Goal: Task Accomplishment & Management: Use online tool/utility

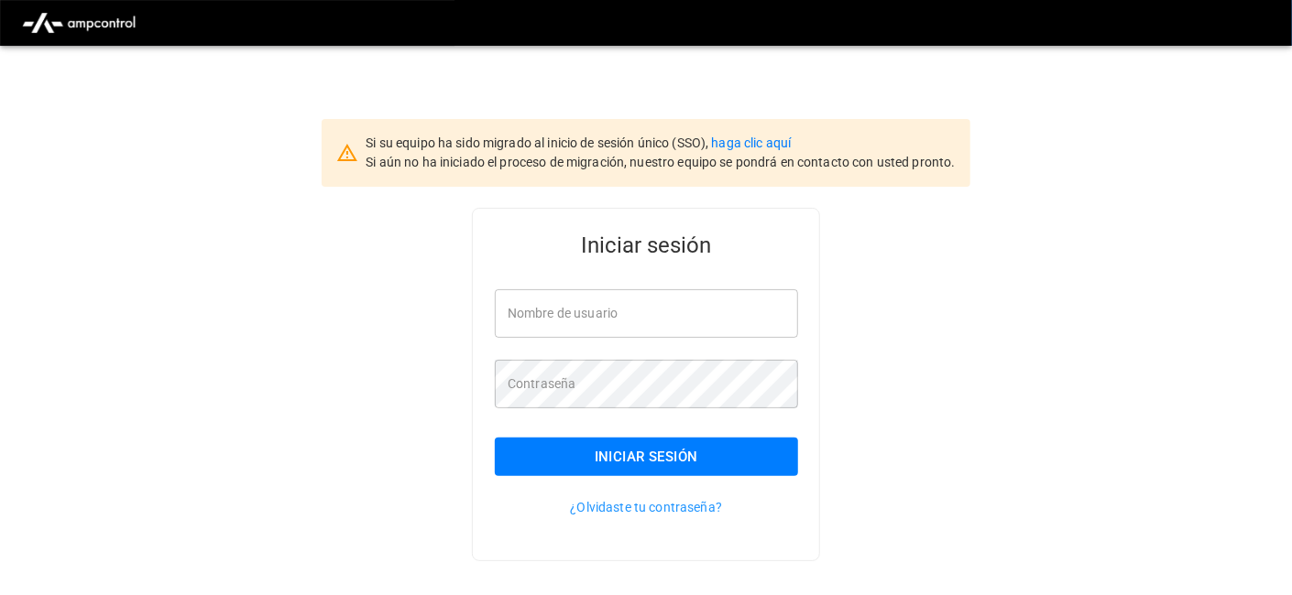
type input "**********"
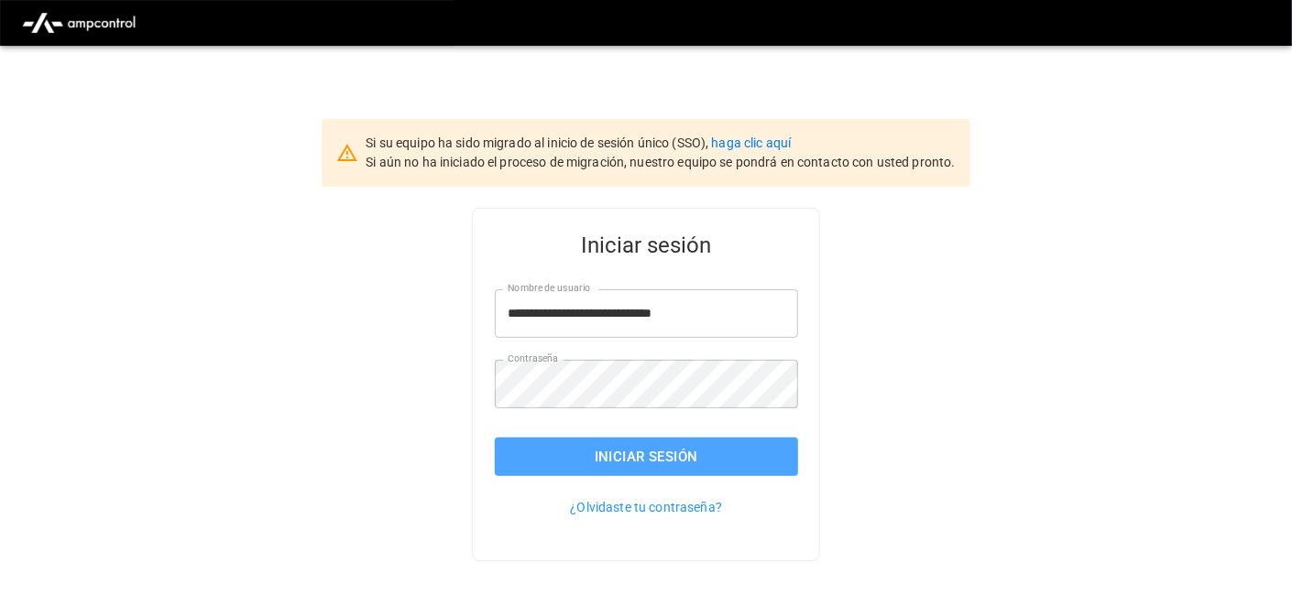
click at [734, 457] on button "Iniciar sesión" at bounding box center [646, 457] width 303 height 38
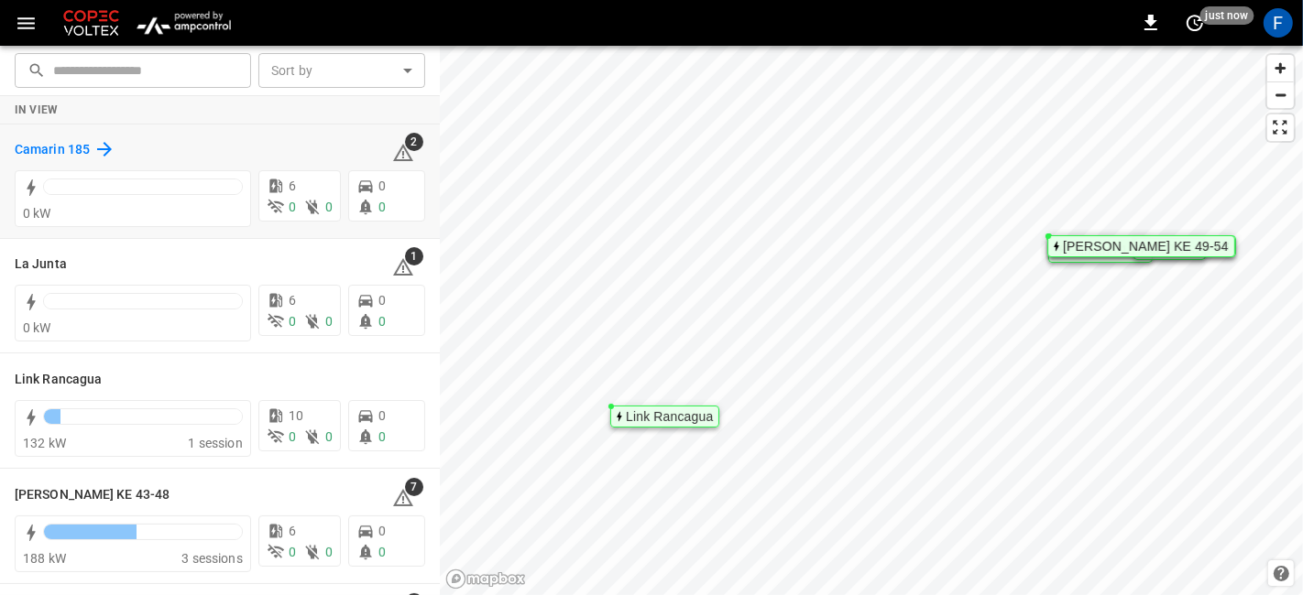
click at [70, 140] on h6 "Camarin 185" at bounding box center [52, 150] width 75 height 20
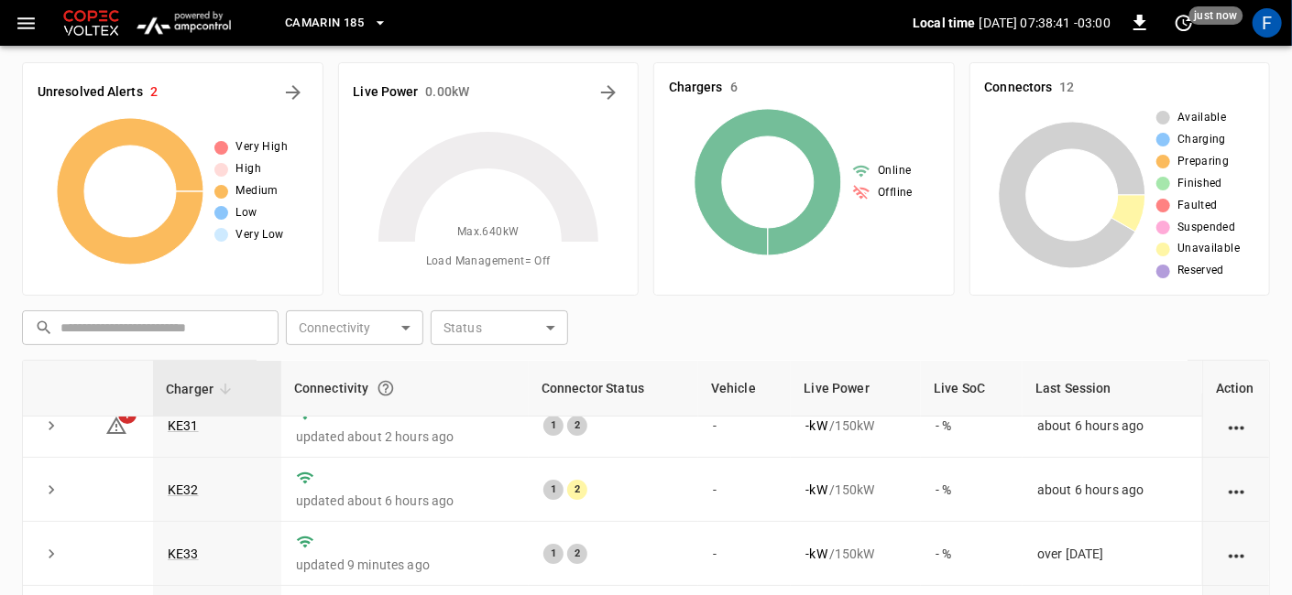
scroll to position [256, 0]
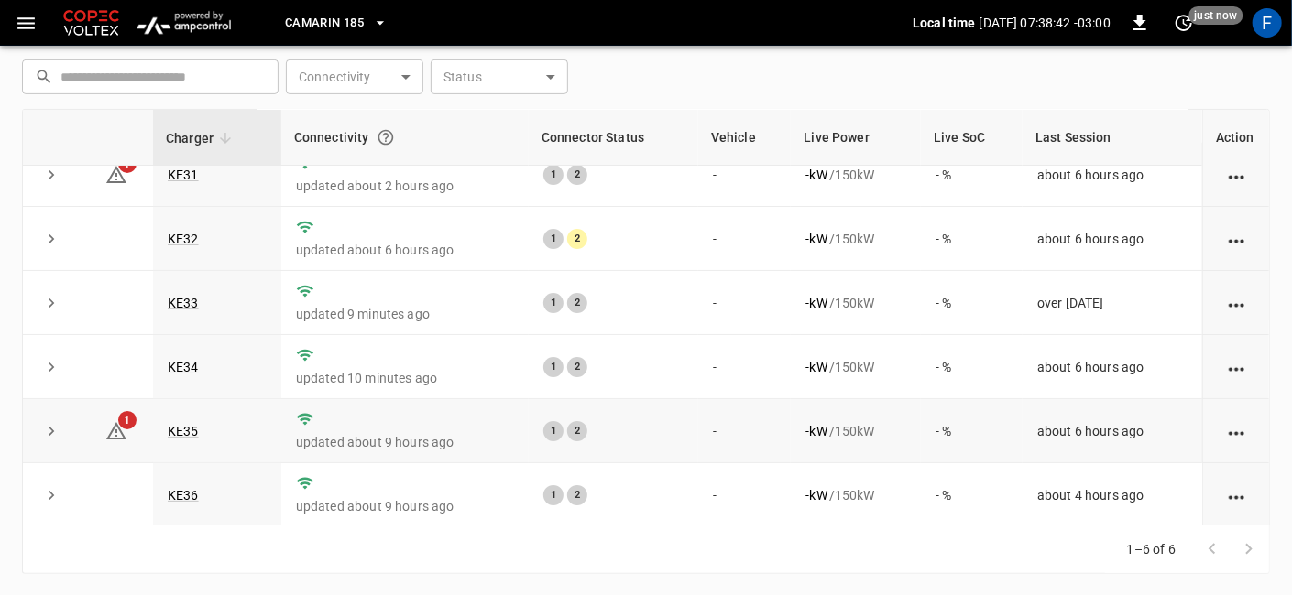
drag, startPoint x: 183, startPoint y: 451, endPoint x: 188, endPoint y: 440, distance: 11.9
click at [183, 451] on td "KE35" at bounding box center [217, 431] width 128 height 64
click at [188, 423] on link "KE35" at bounding box center [183, 431] width 38 height 22
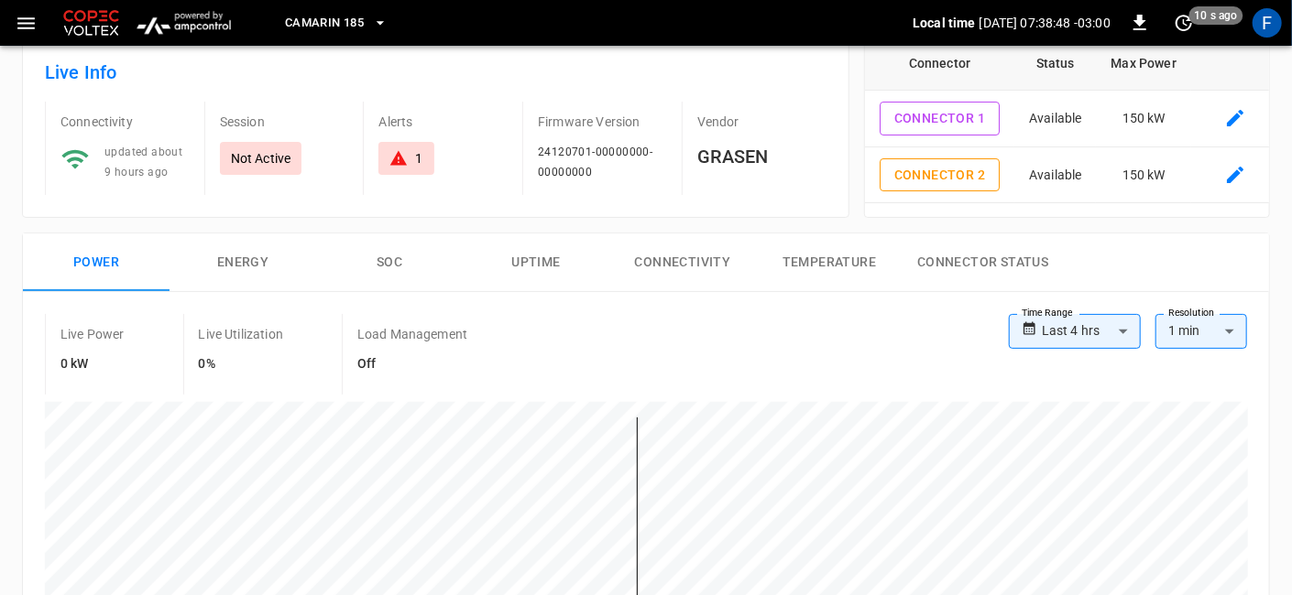
scroll to position [102, 0]
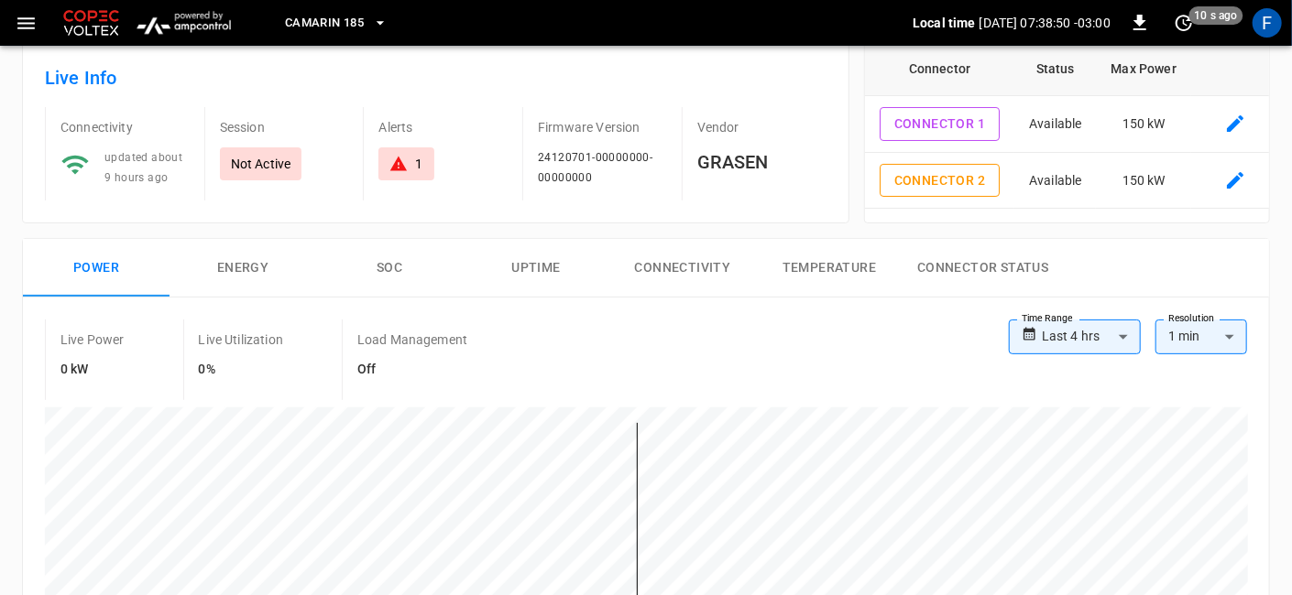
click at [234, 276] on button "Energy" at bounding box center [242, 268] width 147 height 59
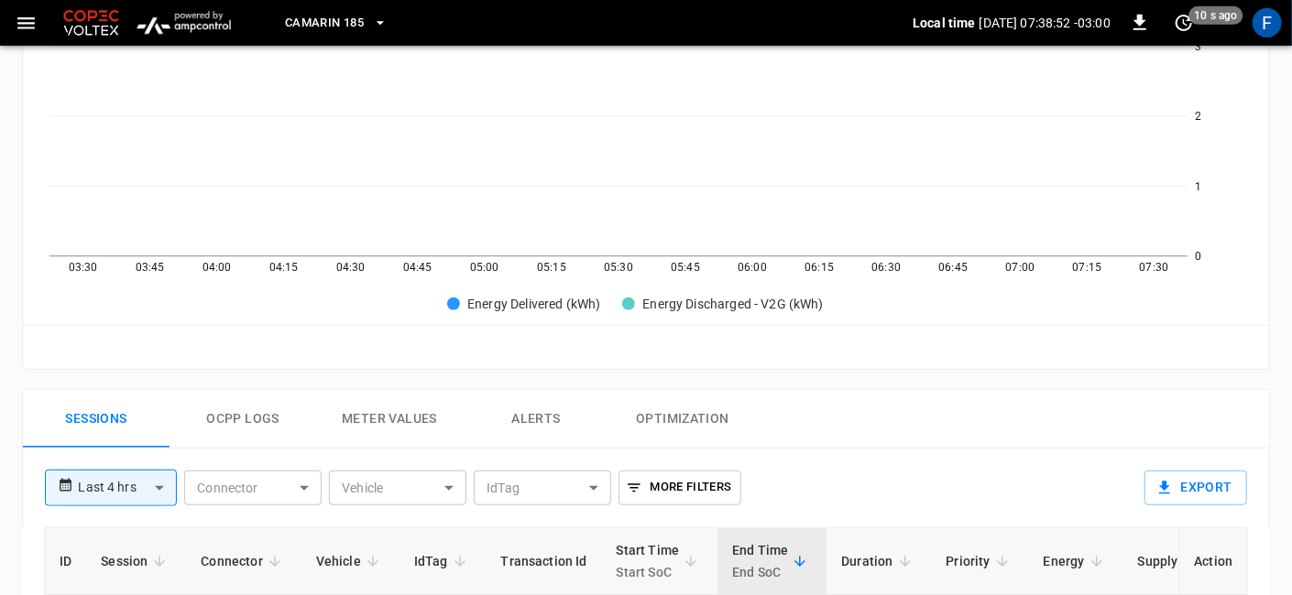
scroll to position [610, 0]
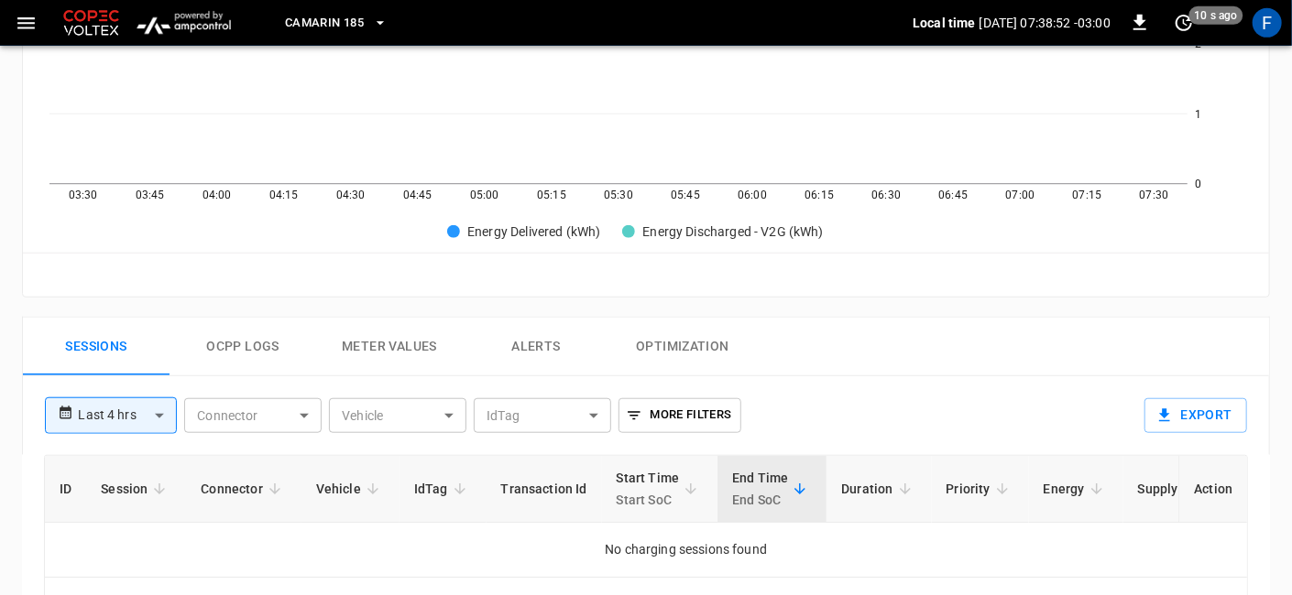
click at [150, 409] on body "**********" at bounding box center [646, 167] width 1292 height 1554
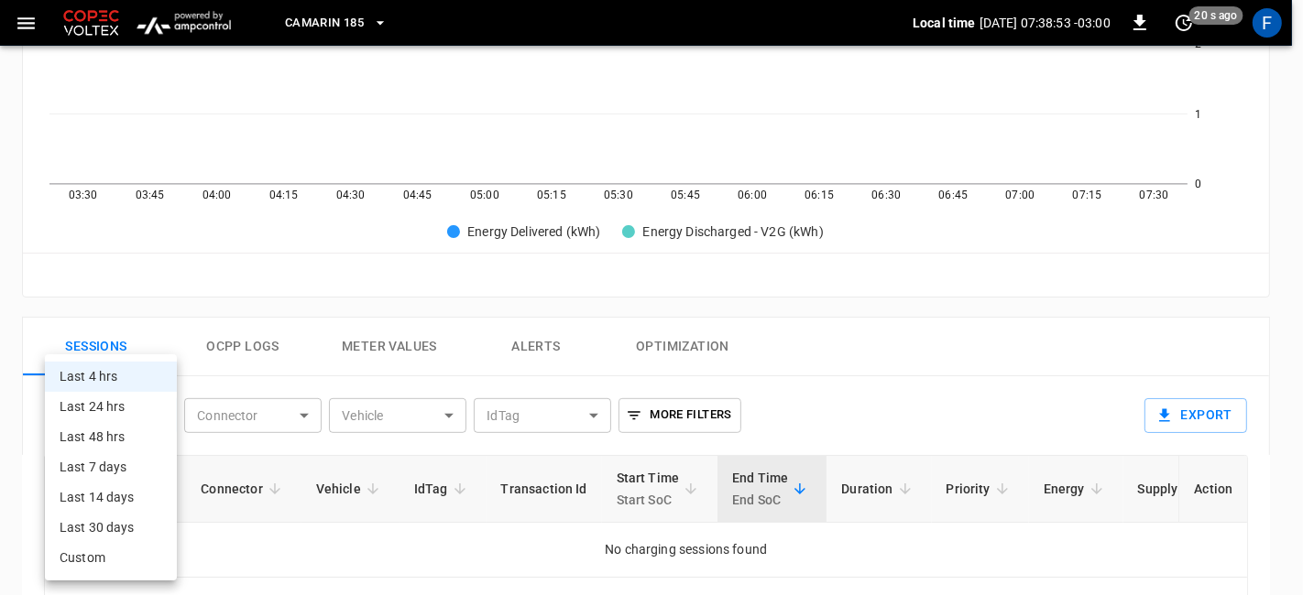
click at [113, 401] on li "Last 24 hrs" at bounding box center [111, 407] width 132 height 30
type input "**********"
type input "**"
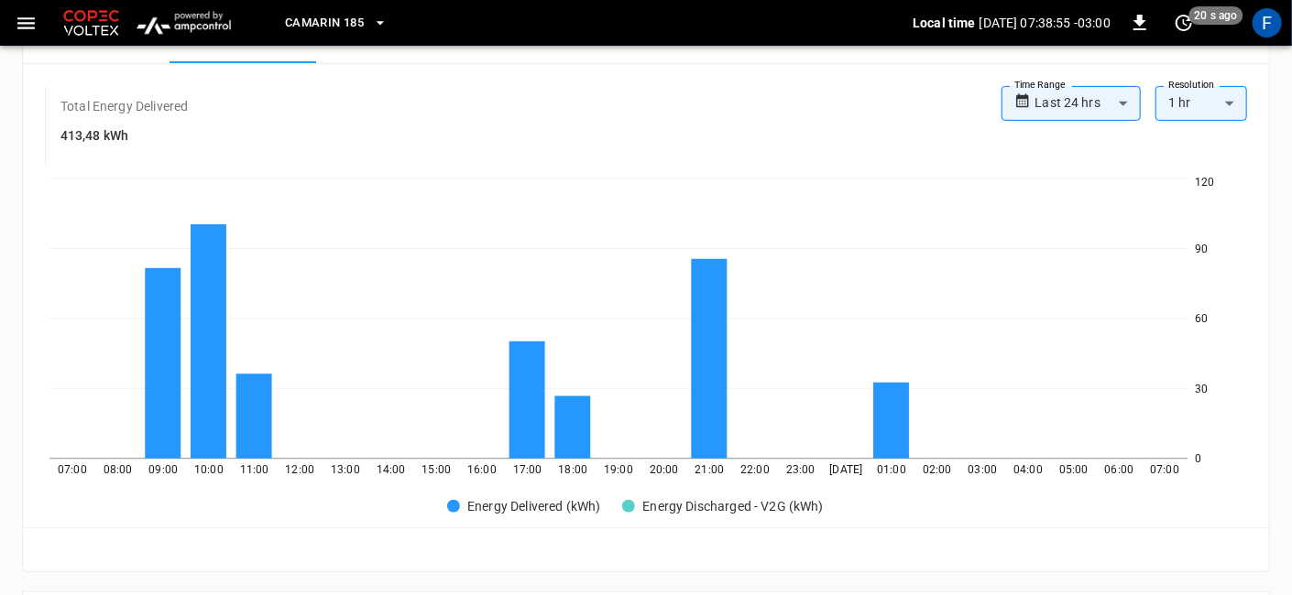
scroll to position [305, 0]
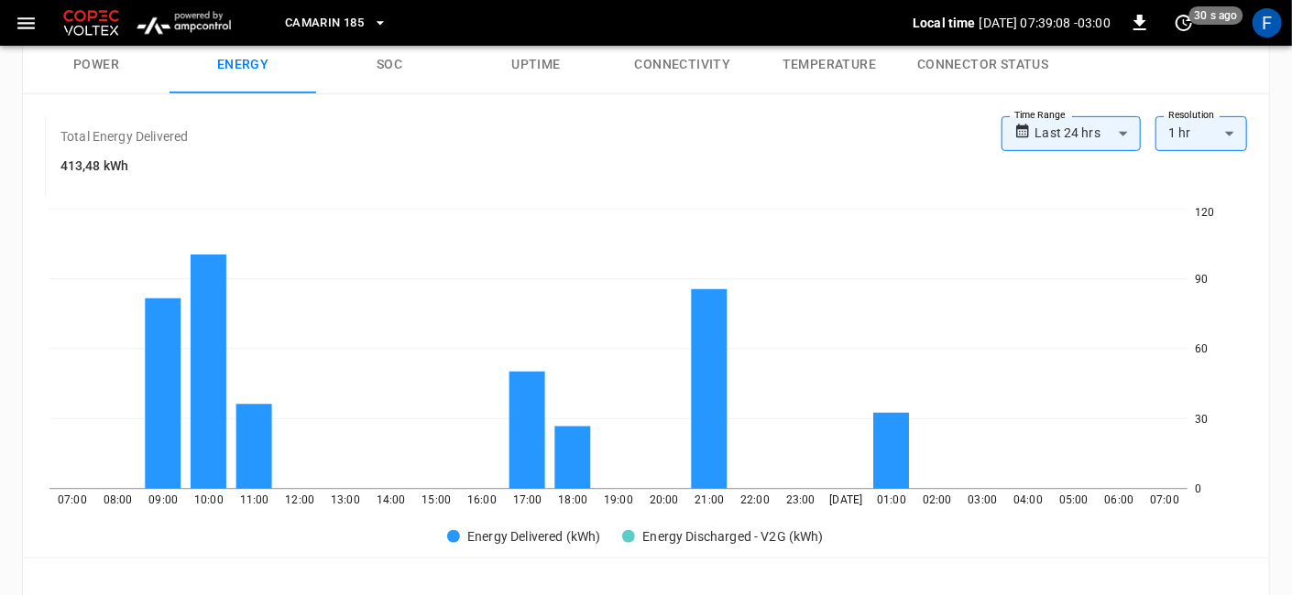
click at [382, 70] on button "SOC" at bounding box center [389, 65] width 147 height 59
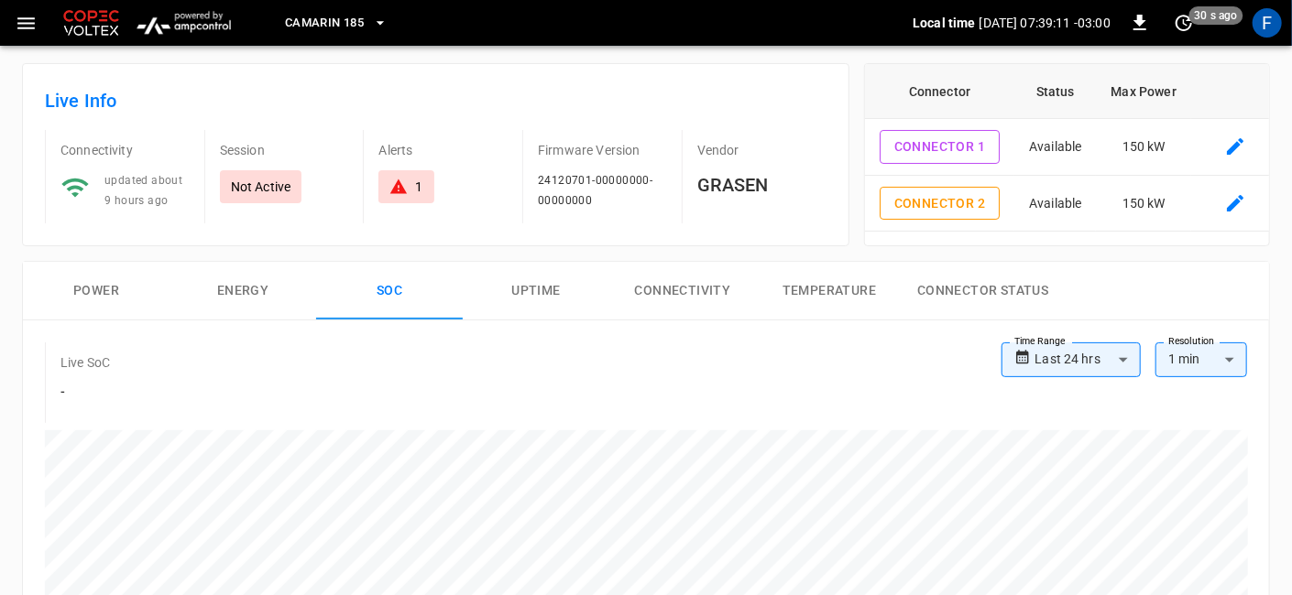
scroll to position [102, 0]
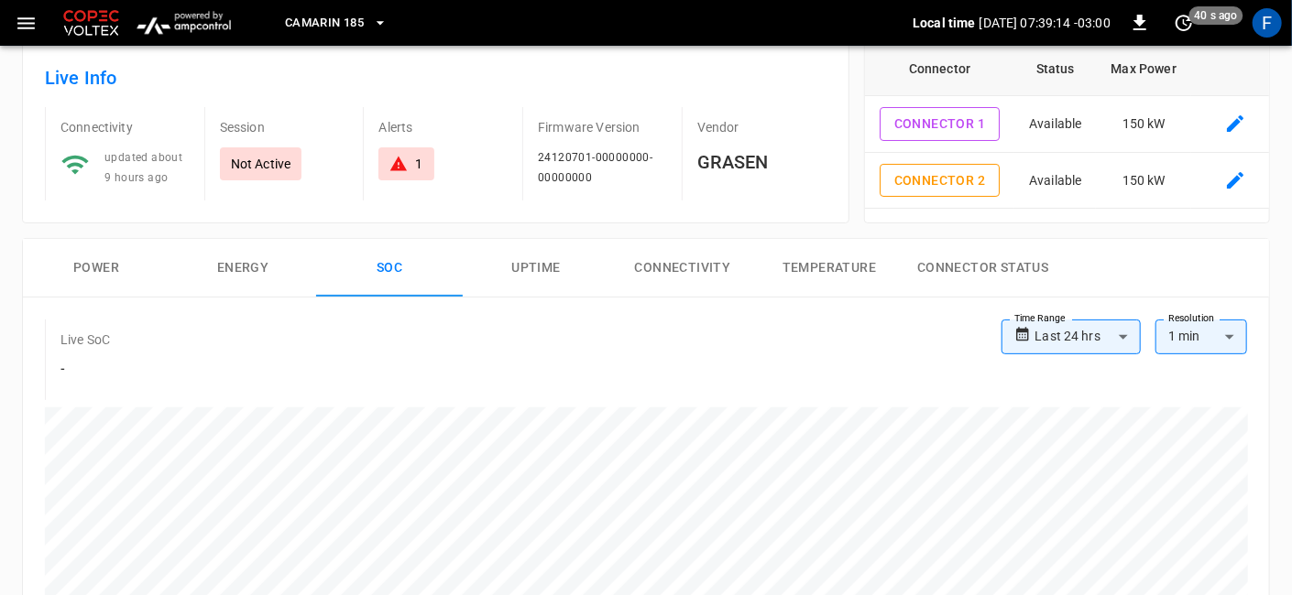
click at [63, 261] on button "Power" at bounding box center [96, 268] width 147 height 59
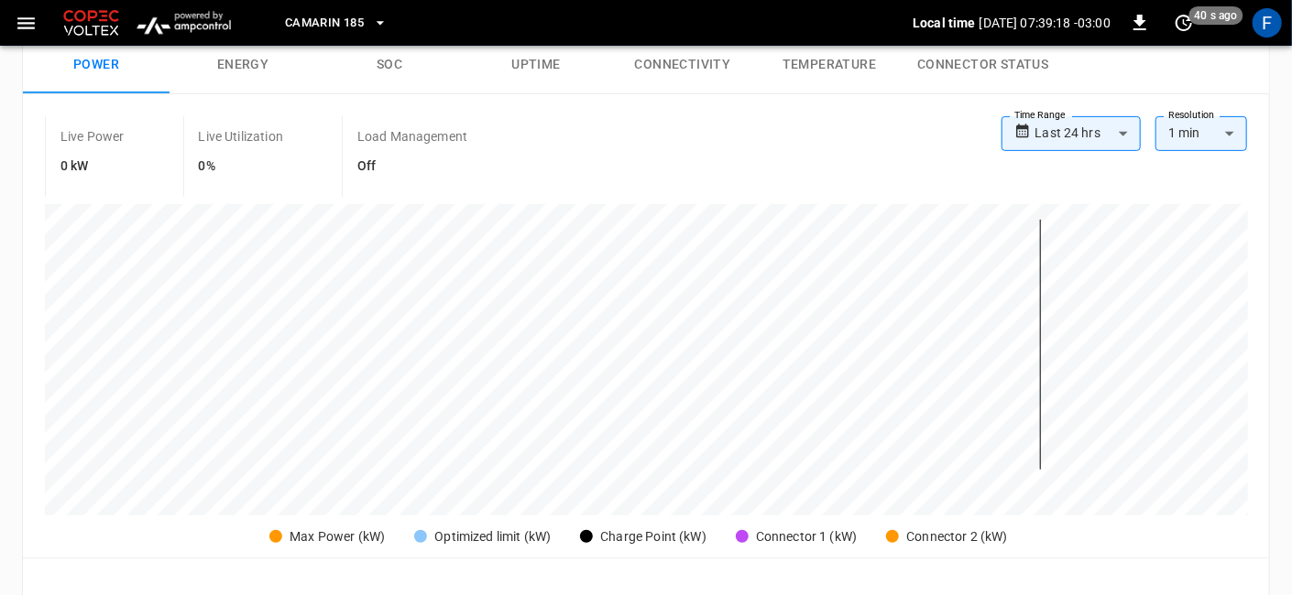
scroll to position [203, 0]
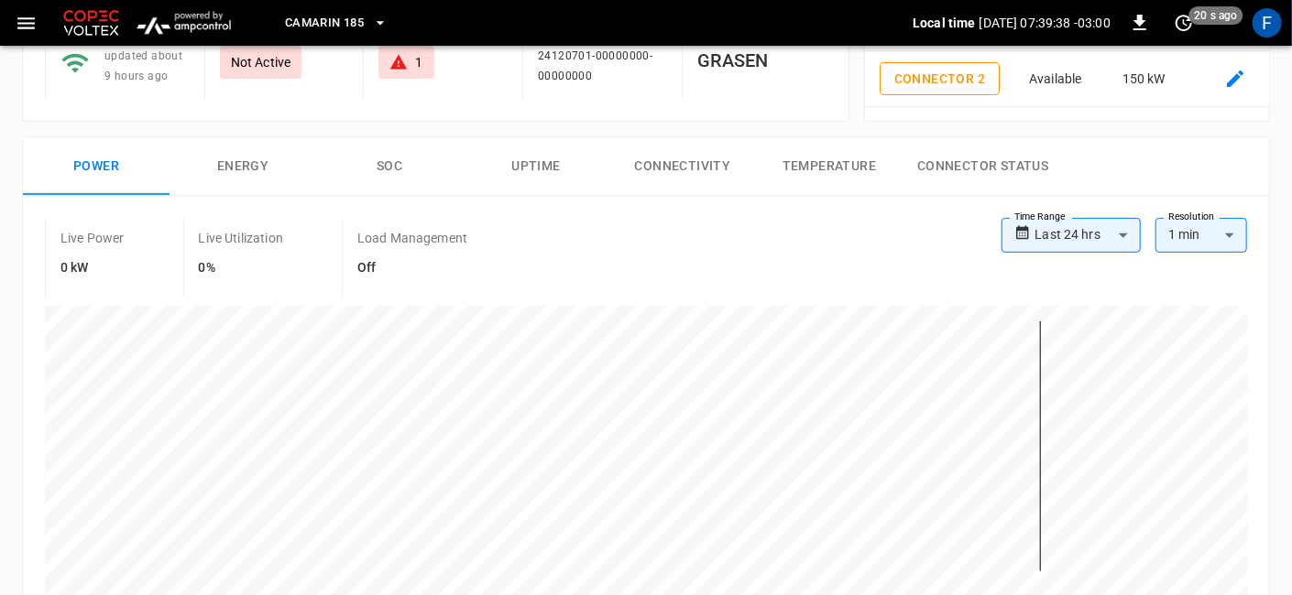
click at [245, 172] on button "Energy" at bounding box center [242, 166] width 147 height 59
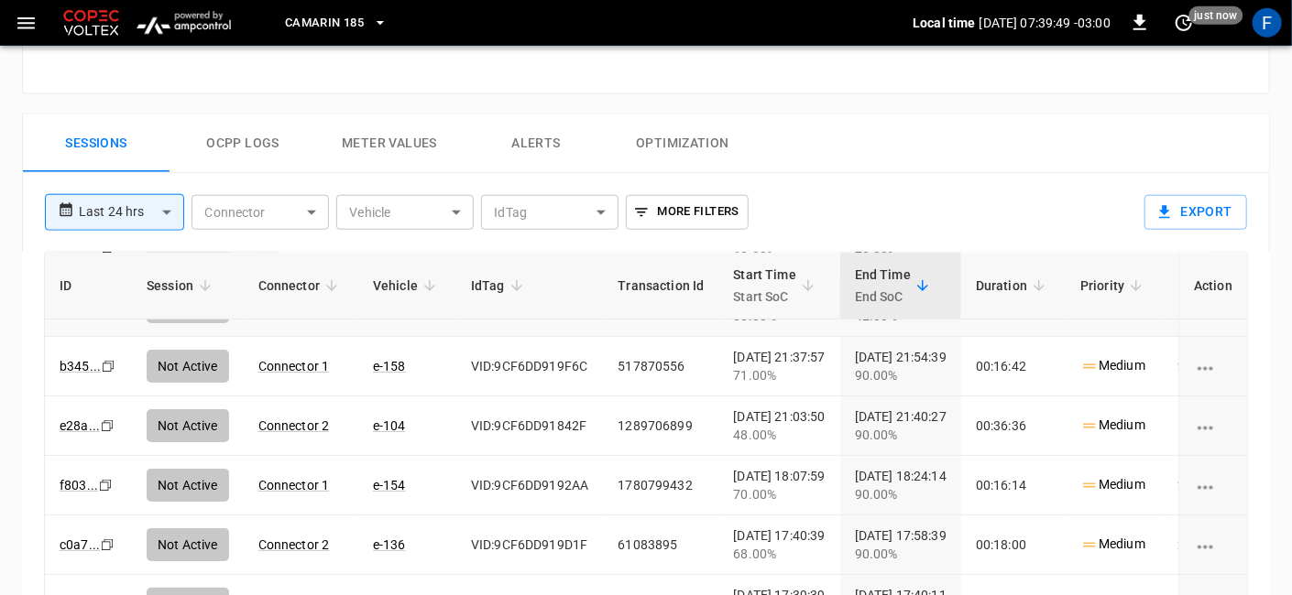
scroll to position [0, 0]
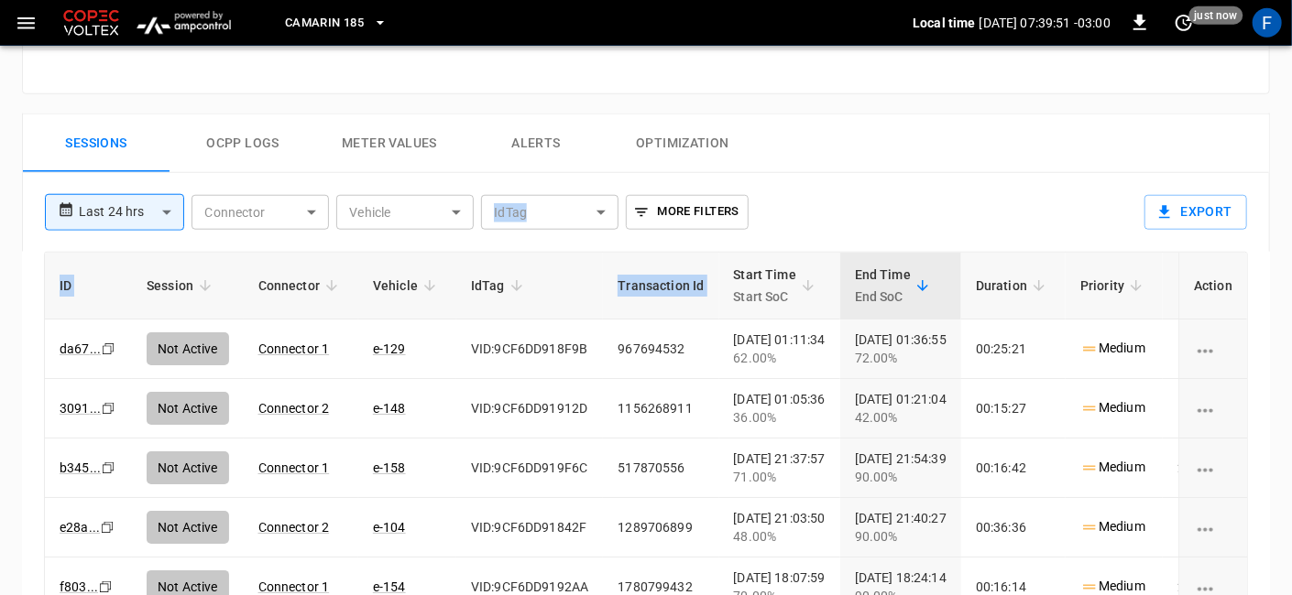
drag, startPoint x: 999, startPoint y: 263, endPoint x: 416, endPoint y: 232, distance: 584.3
click at [416, 232] on div "**********" at bounding box center [646, 445] width 1248 height 545
click at [983, 176] on div "**********" at bounding box center [583, 205] width 1107 height 64
click at [961, 270] on th "End Time End SoC" at bounding box center [900, 286] width 121 height 67
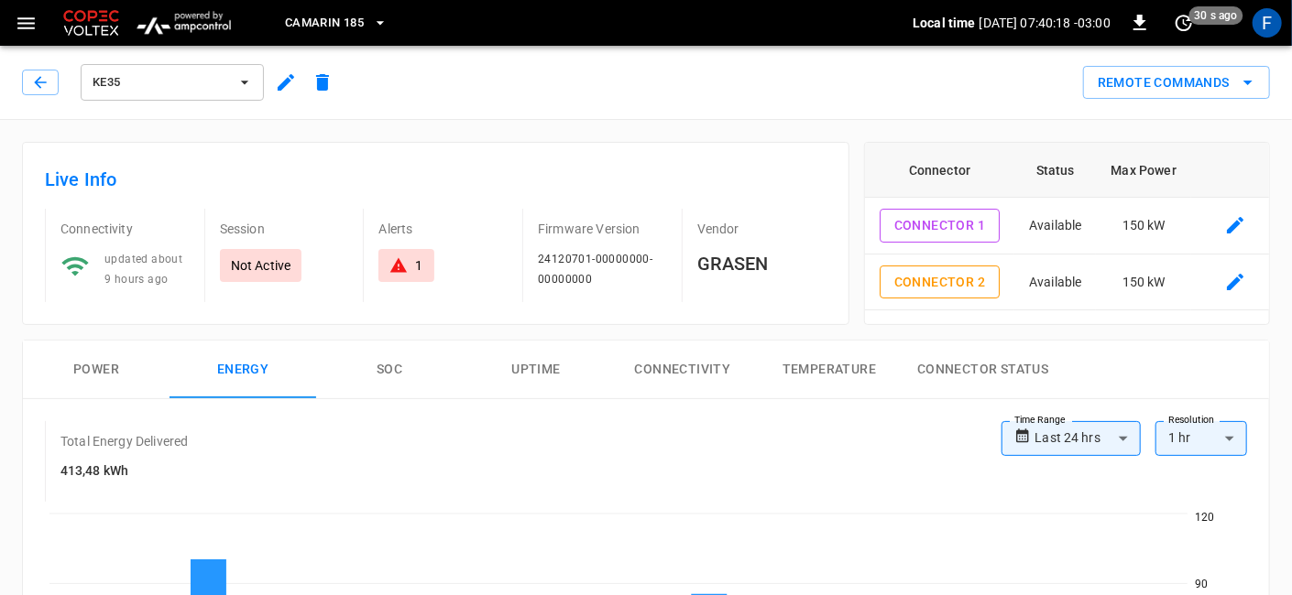
click at [94, 372] on button "Power" at bounding box center [96, 370] width 147 height 59
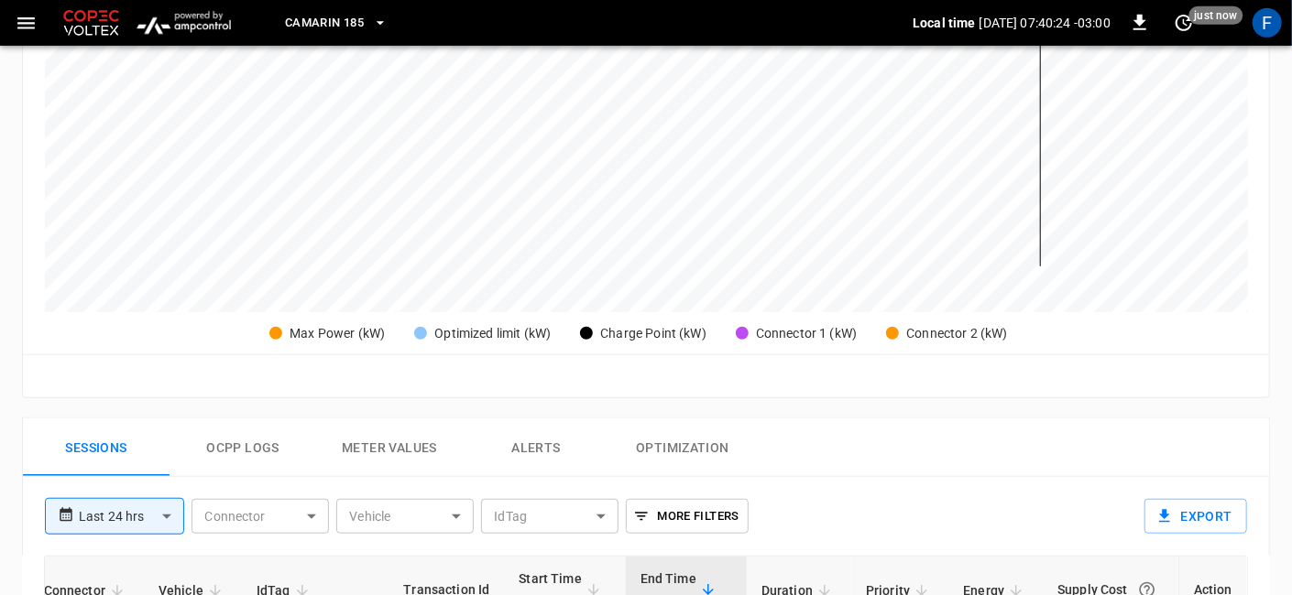
scroll to position [407, 0]
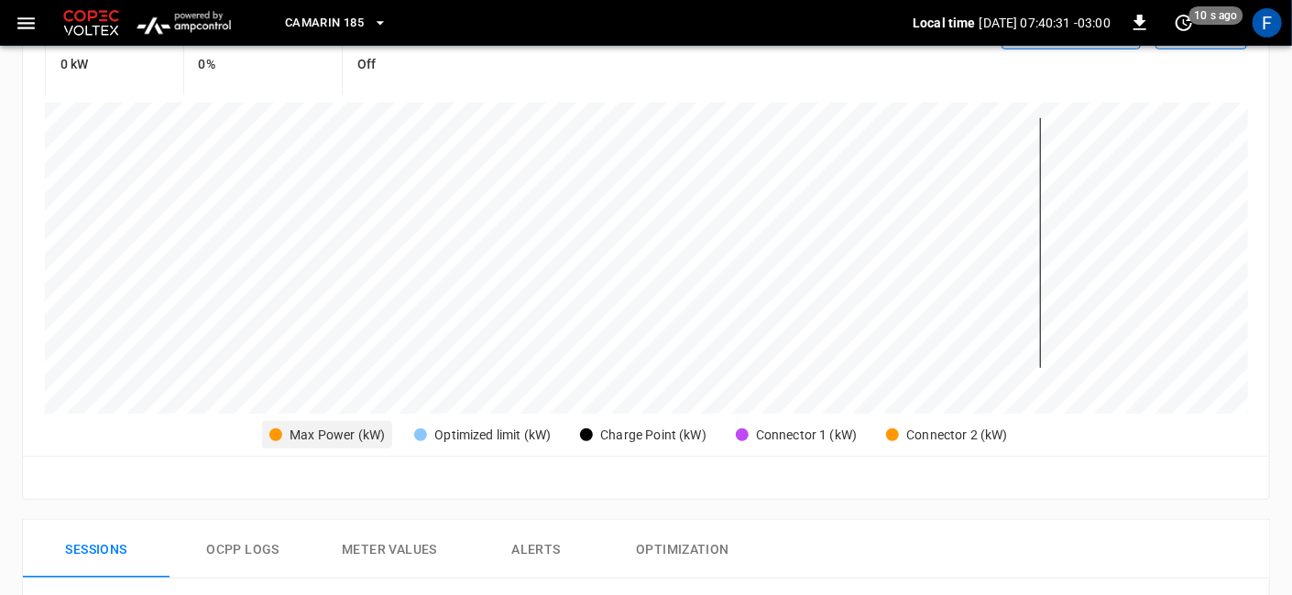
click at [326, 431] on div "Max Power (kW)" at bounding box center [336, 435] width 95 height 19
click at [757, 437] on div "Connector 1 (kW)" at bounding box center [806, 435] width 101 height 19
click at [936, 431] on div "Connector 2 (kW)" at bounding box center [956, 435] width 101 height 19
click at [353, 432] on div "Max Power (kW)" at bounding box center [336, 435] width 95 height 19
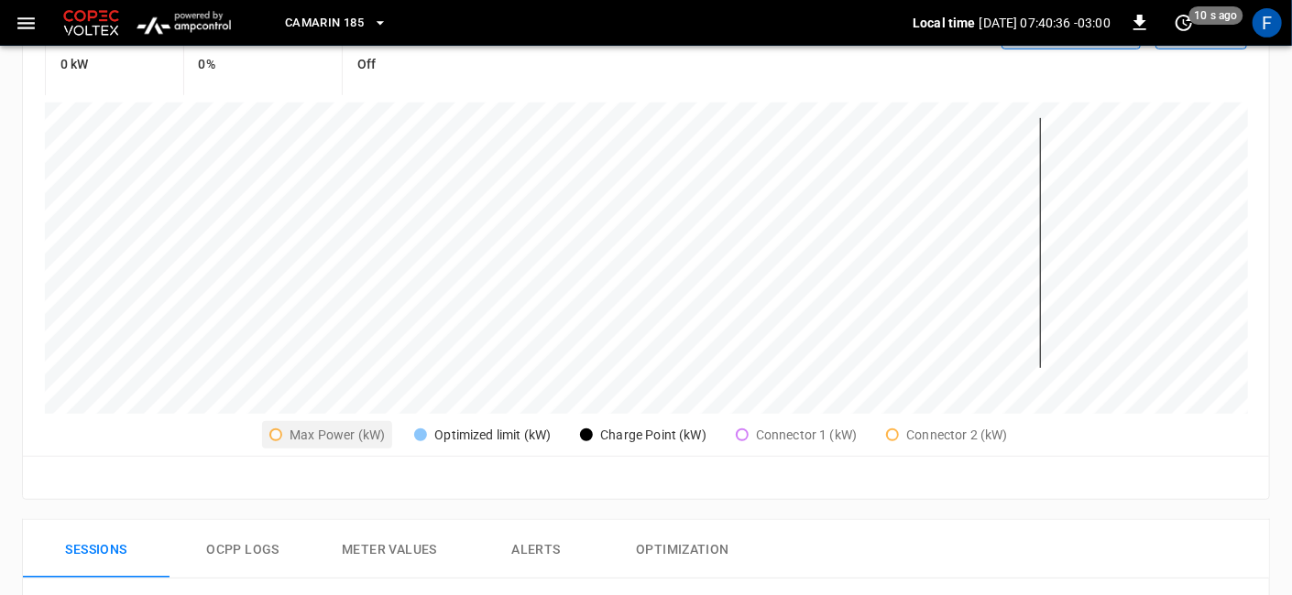
click at [353, 432] on div "Max Power (kW)" at bounding box center [336, 435] width 95 height 19
click at [445, 431] on div "Optimized limit (kW)" at bounding box center [492, 435] width 116 height 19
click at [606, 438] on div "Charge Point (kW)" at bounding box center [653, 435] width 106 height 19
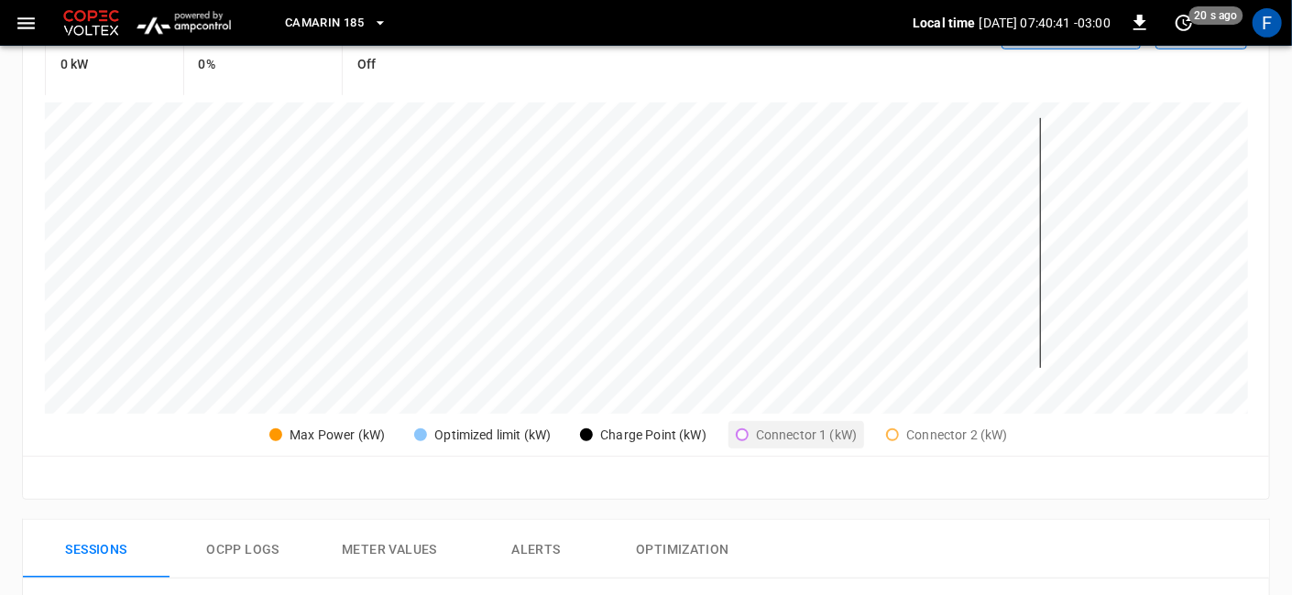
click at [762, 426] on div "Connector 1 (kW)" at bounding box center [806, 435] width 101 height 19
click at [916, 432] on div "Connector 2 (kW)" at bounding box center [956, 435] width 101 height 19
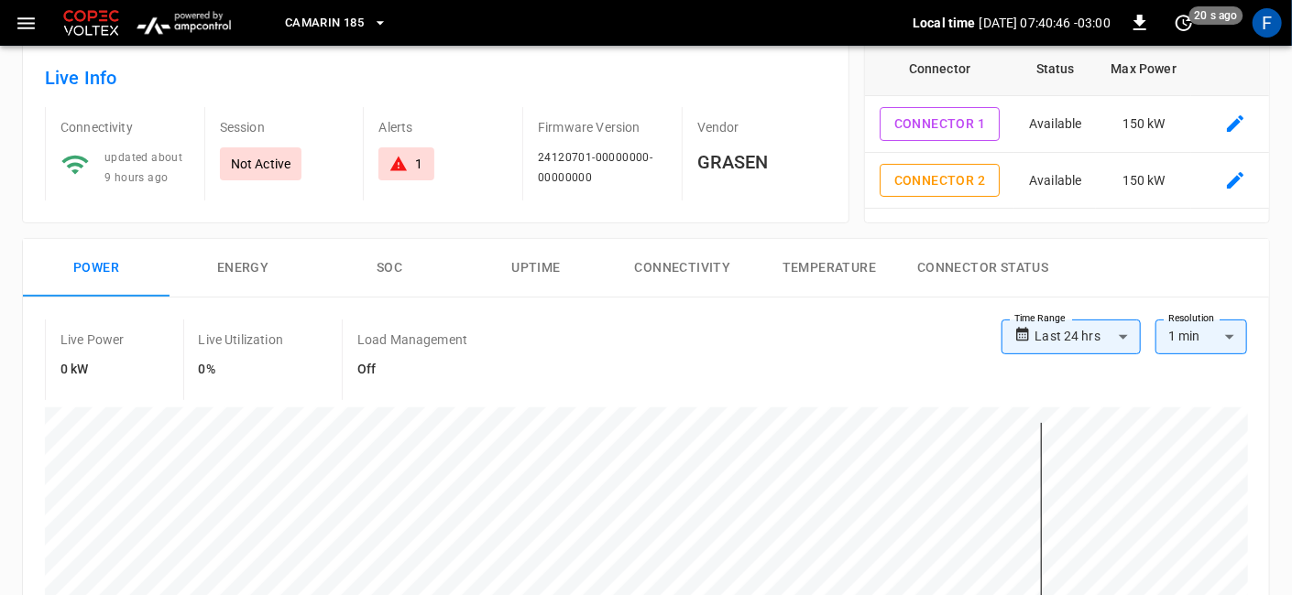
click at [644, 260] on button "Connectivity" at bounding box center [682, 268] width 147 height 59
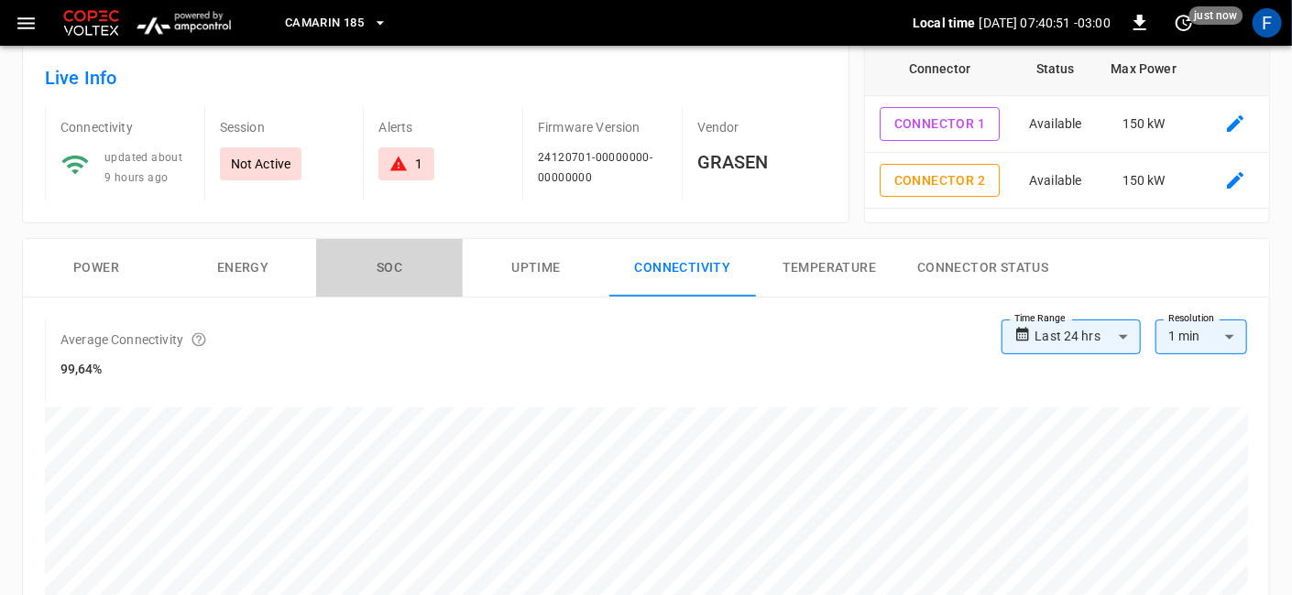
click at [379, 256] on button "SOC" at bounding box center [389, 268] width 147 height 59
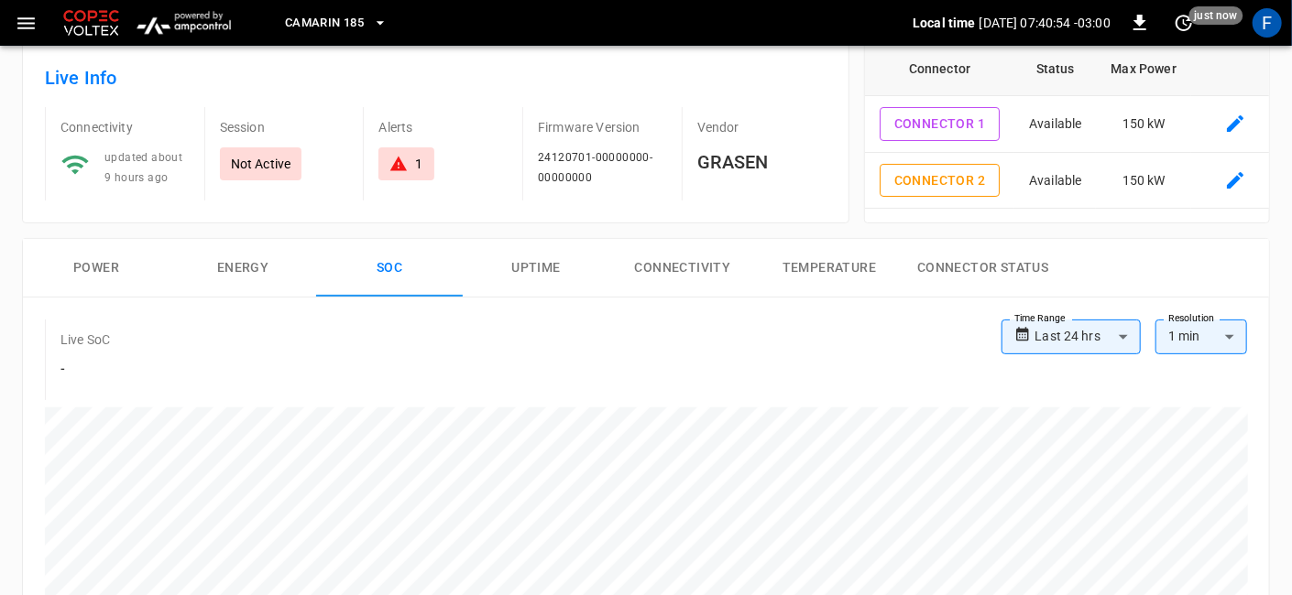
click at [920, 268] on button "Connector Status" at bounding box center [982, 268] width 160 height 59
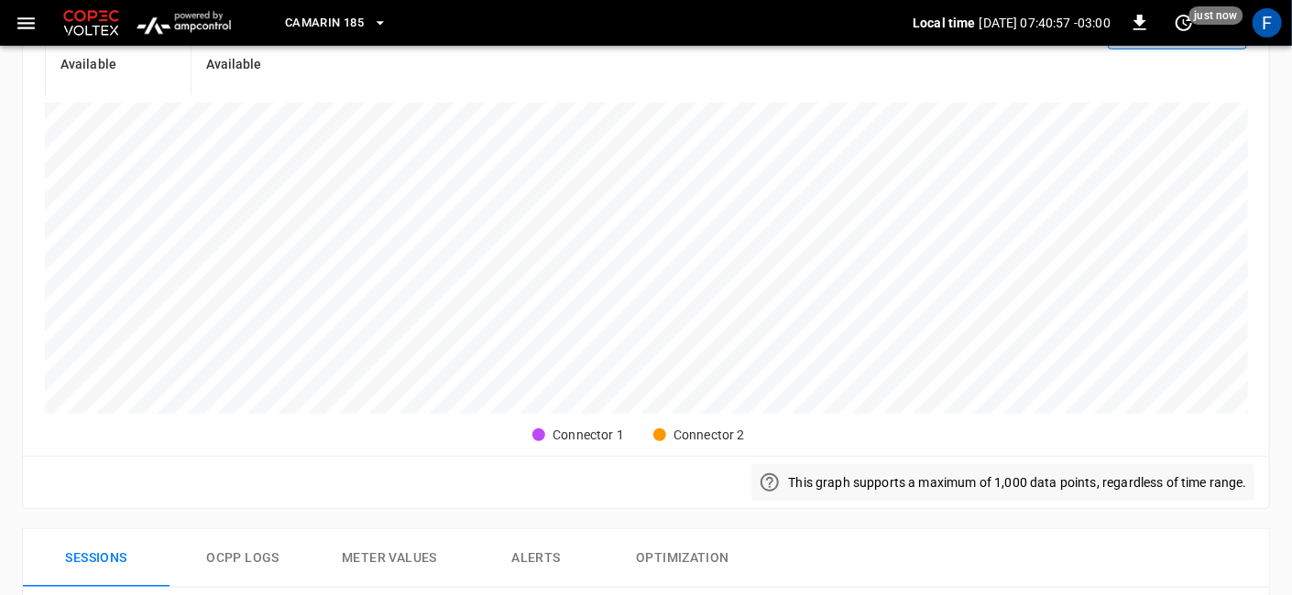
scroll to position [305, 0]
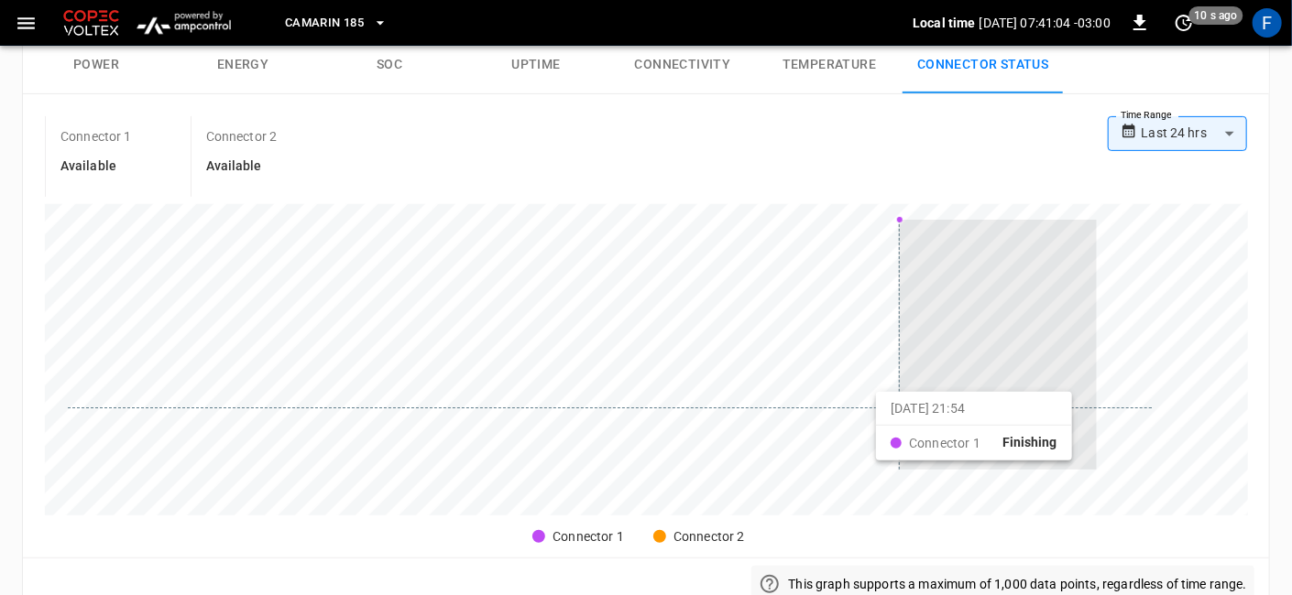
drag, startPoint x: 1096, startPoint y: 409, endPoint x: 899, endPoint y: 405, distance: 197.9
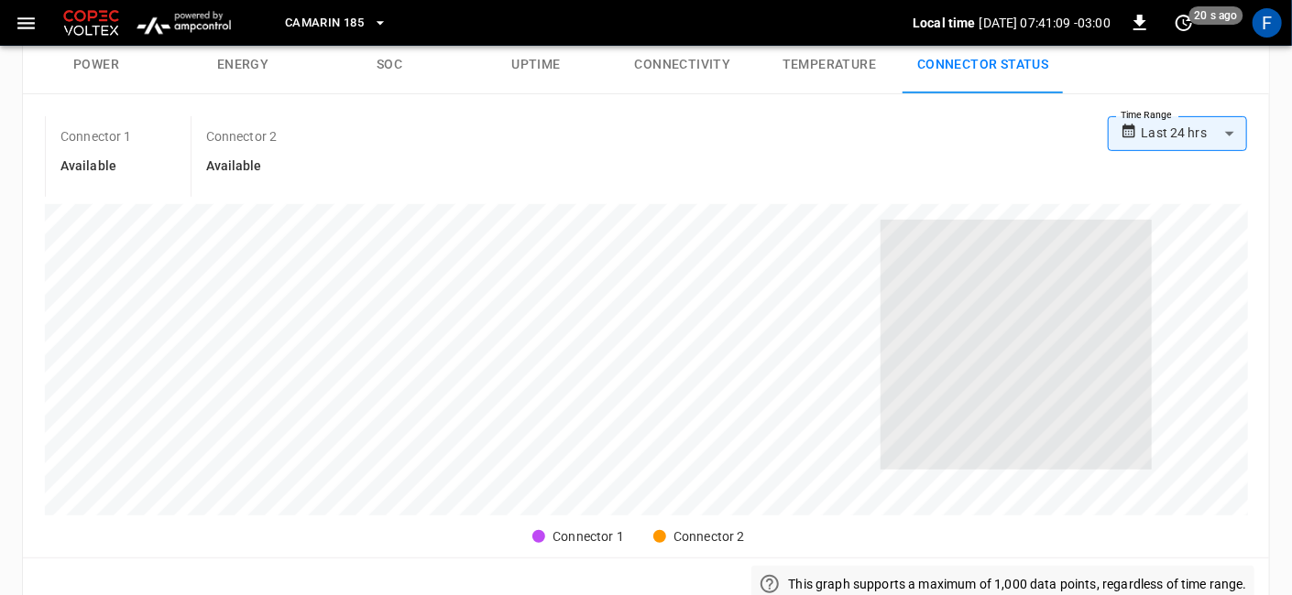
click at [1201, 395] on div at bounding box center [646, 359] width 1203 height 311
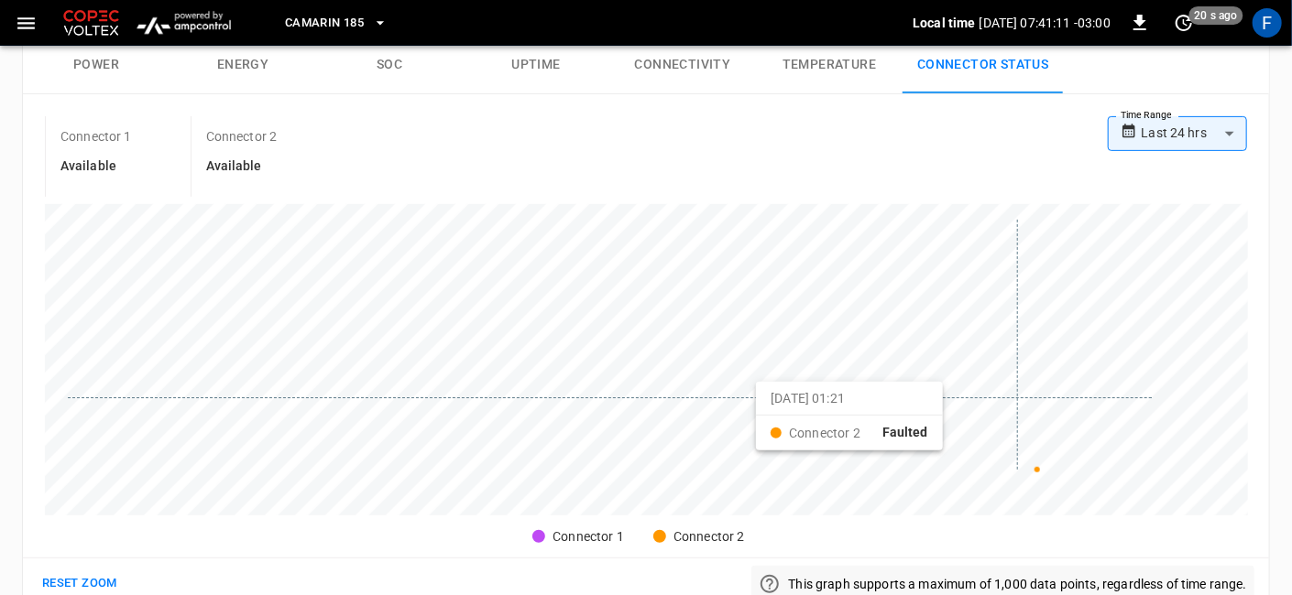
drag, startPoint x: 1017, startPoint y: 395, endPoint x: 773, endPoint y: 404, distance: 243.8
click at [773, 404] on div at bounding box center [610, 345] width 1084 height 250
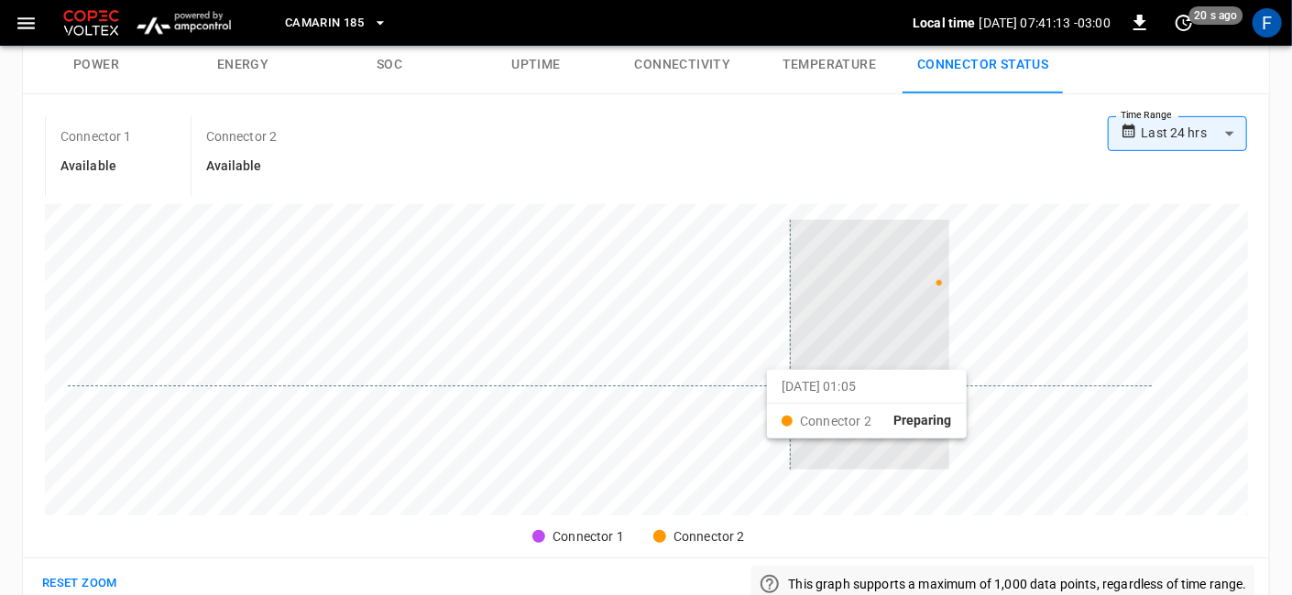
drag, startPoint x: 949, startPoint y: 380, endPoint x: 785, endPoint y: 383, distance: 164.0
click at [785, 383] on div at bounding box center [610, 345] width 1084 height 250
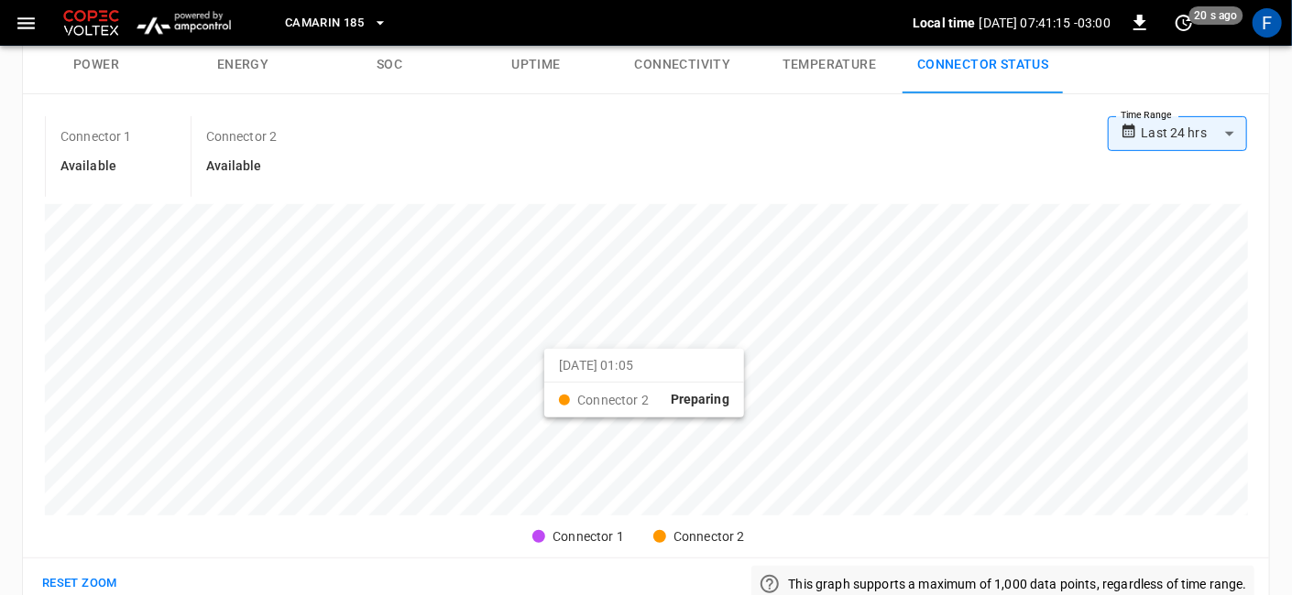
scroll to position [0, 0]
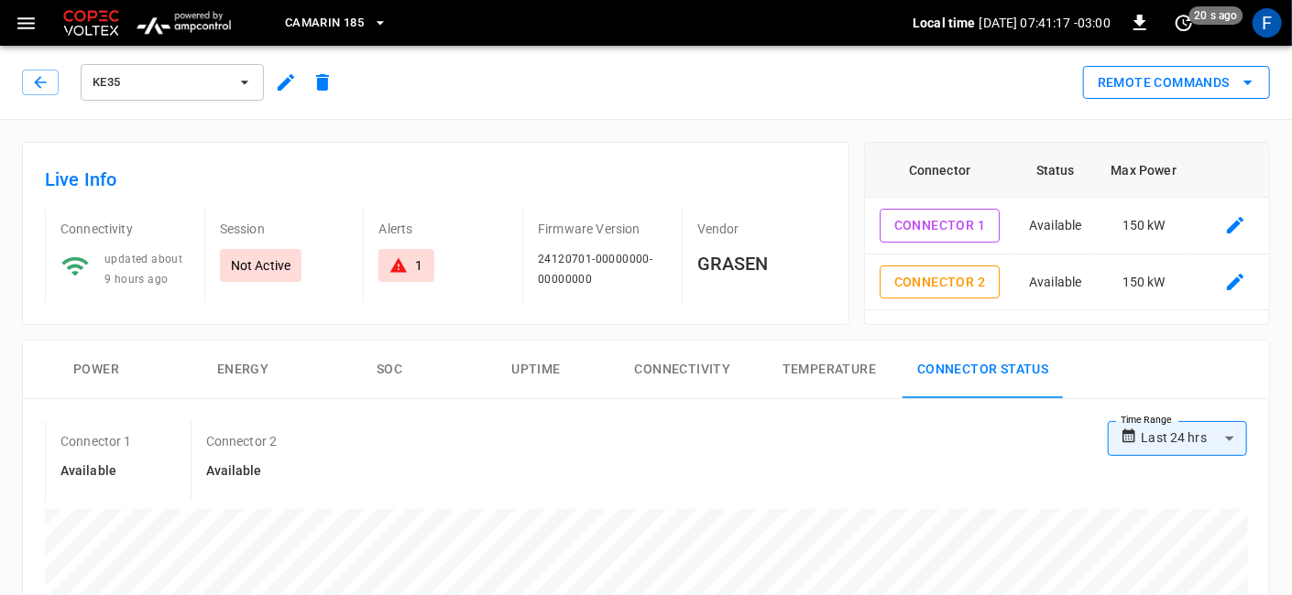
click at [1188, 83] on button "Remote Commands" at bounding box center [1176, 83] width 187 height 34
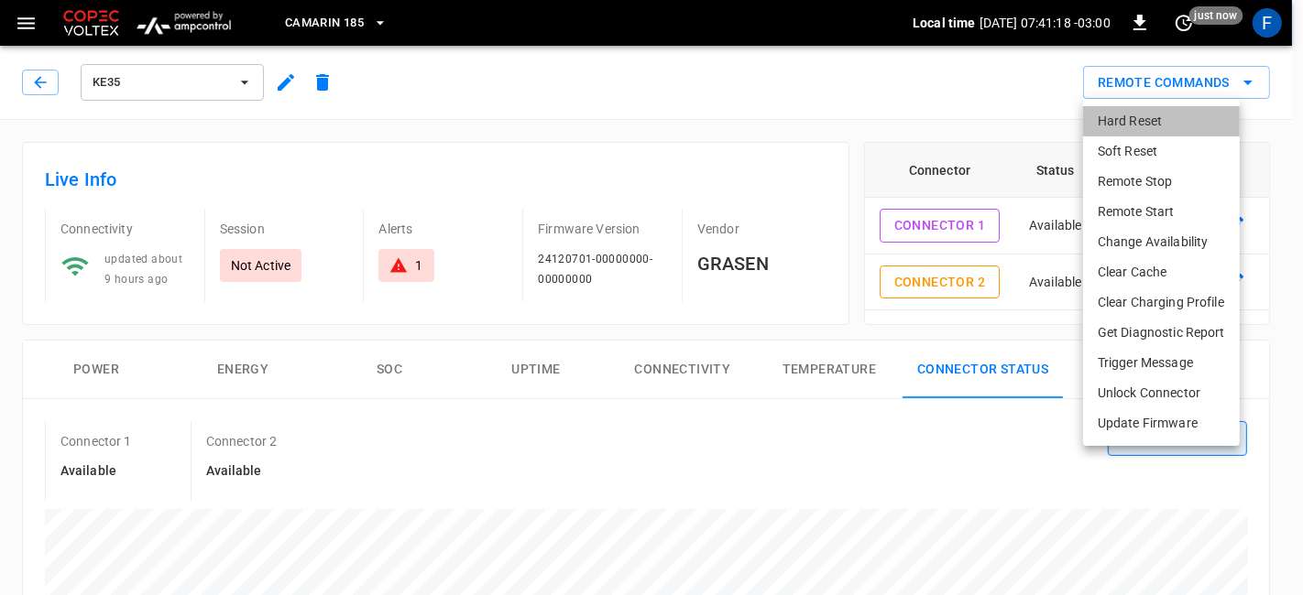
click at [1173, 122] on li "Hard Reset" at bounding box center [1161, 121] width 157 height 30
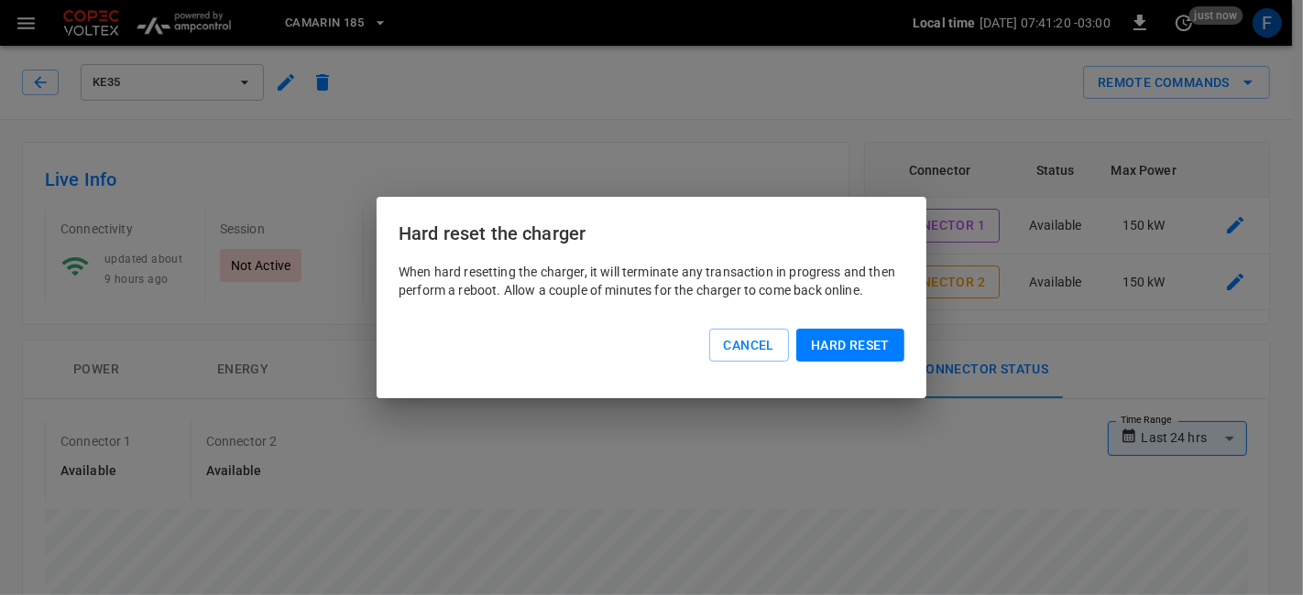
click at [861, 341] on button "Hard reset" at bounding box center [850, 346] width 108 height 34
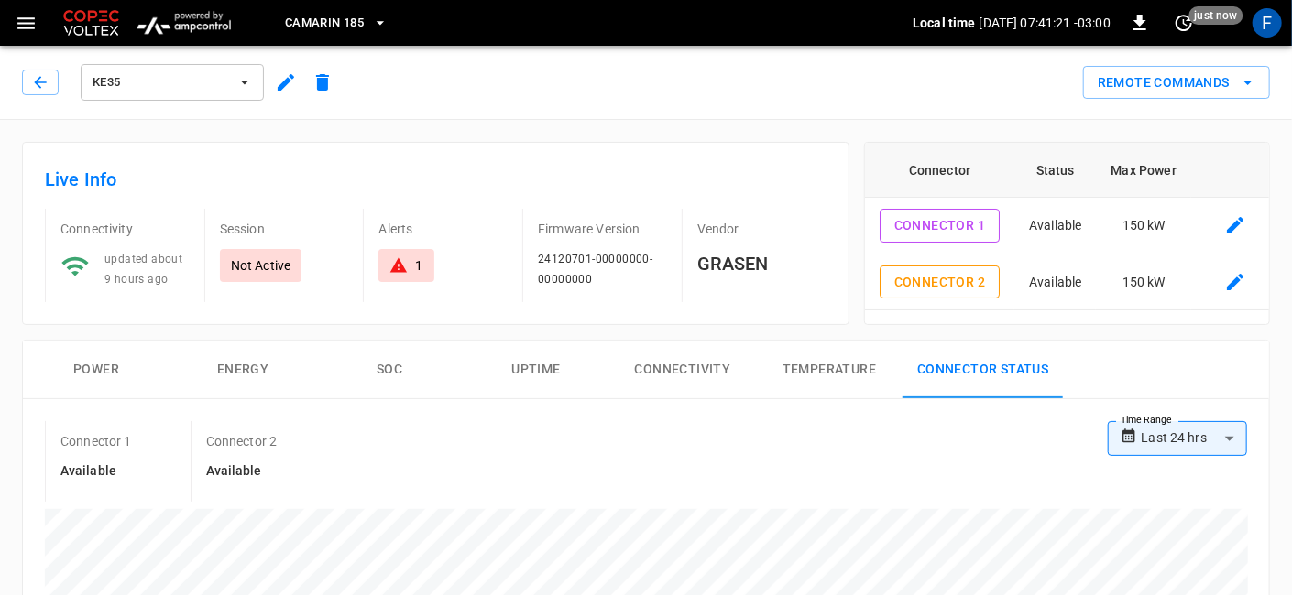
scroll to position [0, 258]
